Goal: Task Accomplishment & Management: Manage account settings

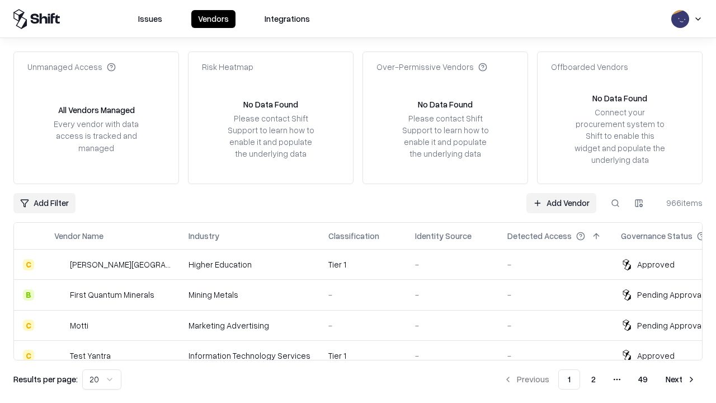
click at [561, 203] on link "Add Vendor" at bounding box center [562, 203] width 70 height 20
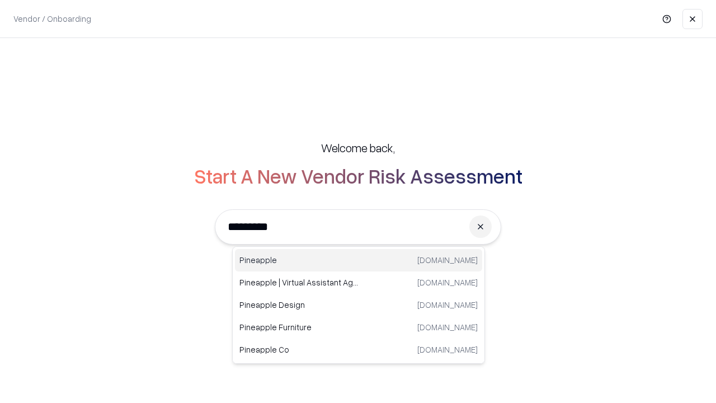
click at [359, 260] on div "Pineapple [DOMAIN_NAME]" at bounding box center [358, 260] width 247 height 22
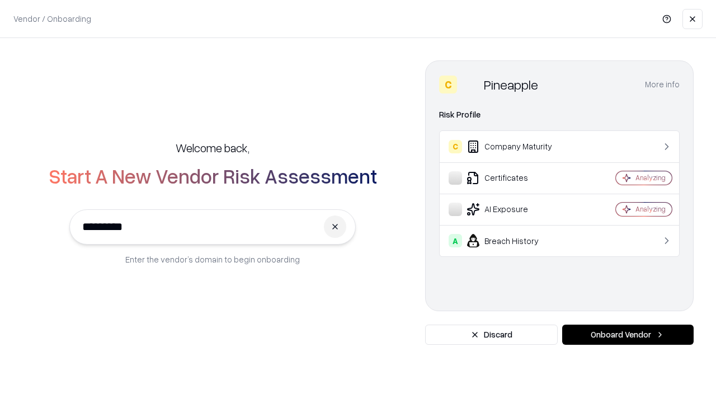
type input "*********"
click at [628, 335] on button "Onboard Vendor" at bounding box center [629, 335] width 132 height 20
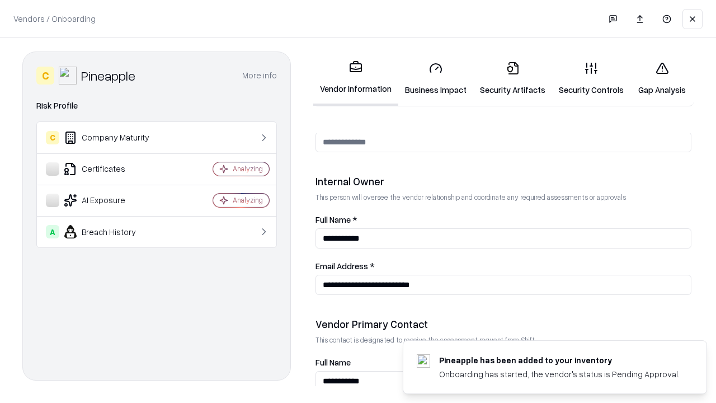
scroll to position [580, 0]
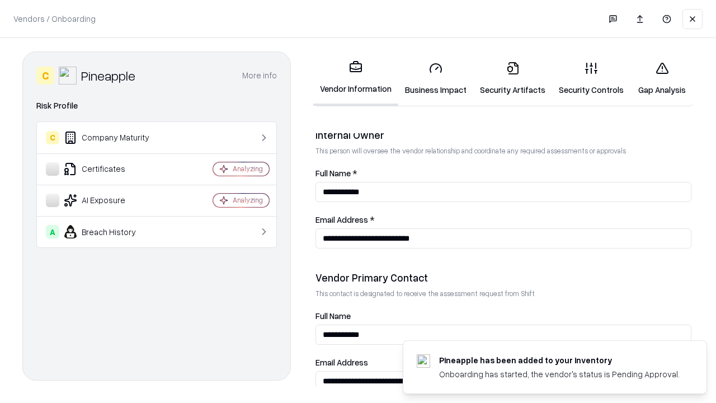
click at [513, 78] on link "Security Artifacts" at bounding box center [513, 79] width 79 height 52
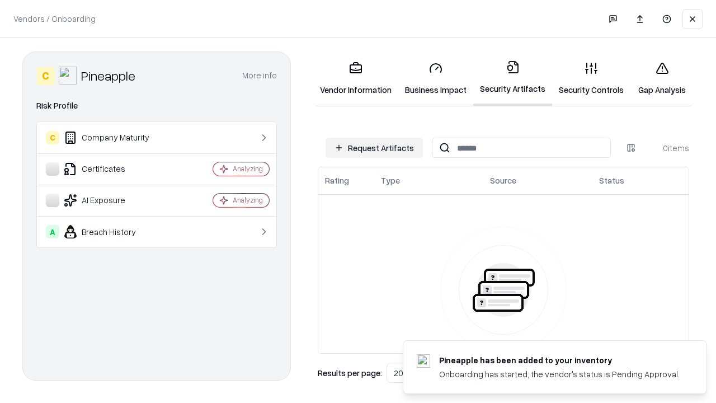
click at [374, 148] on button "Request Artifacts" at bounding box center [374, 148] width 97 height 20
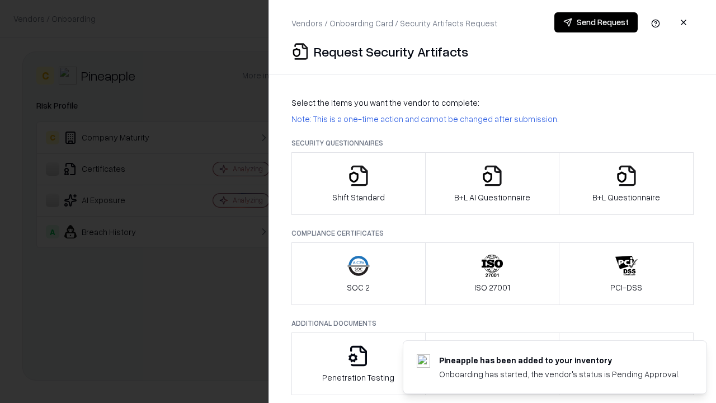
click at [626, 184] on icon "button" at bounding box center [627, 176] width 22 height 22
click at [492, 184] on icon "button" at bounding box center [492, 176] width 22 height 22
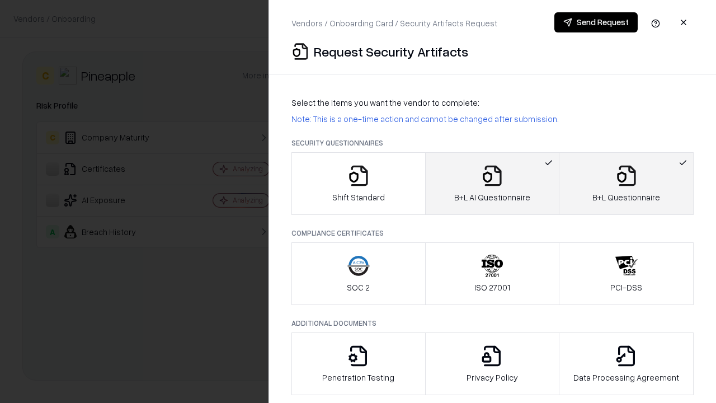
click at [596, 22] on button "Send Request" at bounding box center [596, 22] width 83 height 20
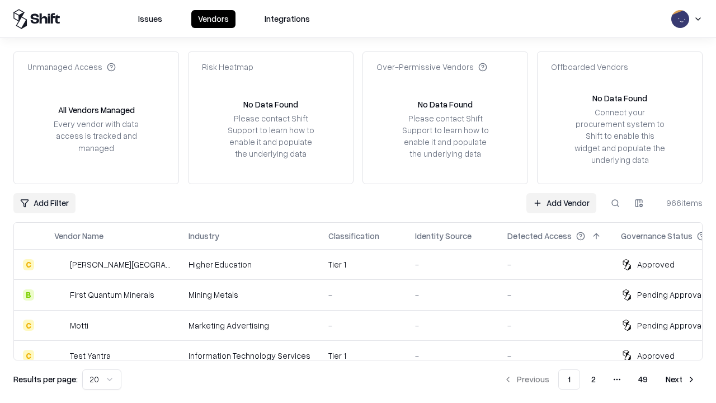
click at [616, 203] on button at bounding box center [616, 203] width 20 height 20
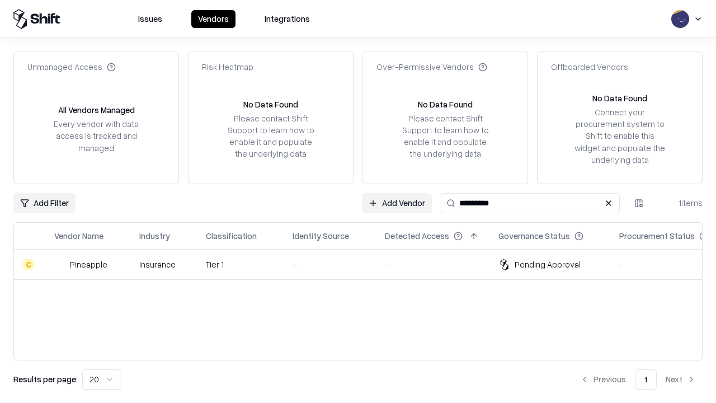
type input "*********"
click at [365, 264] on div "-" at bounding box center [330, 265] width 74 height 12
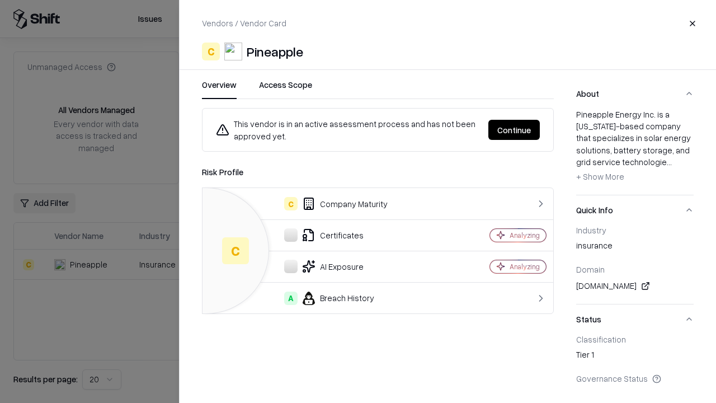
click at [514, 130] on button "Continue" at bounding box center [514, 130] width 51 height 20
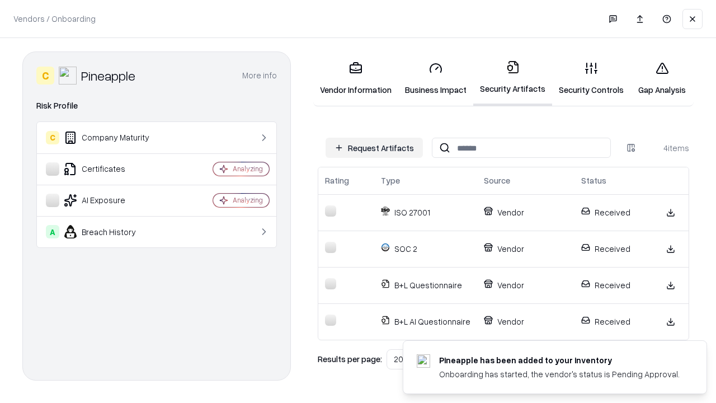
click at [662, 78] on link "Gap Analysis" at bounding box center [662, 79] width 63 height 52
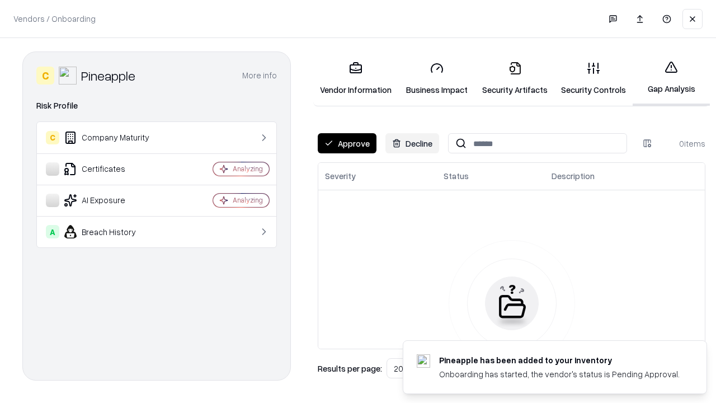
click at [347, 143] on button "Approve" at bounding box center [347, 143] width 59 height 20
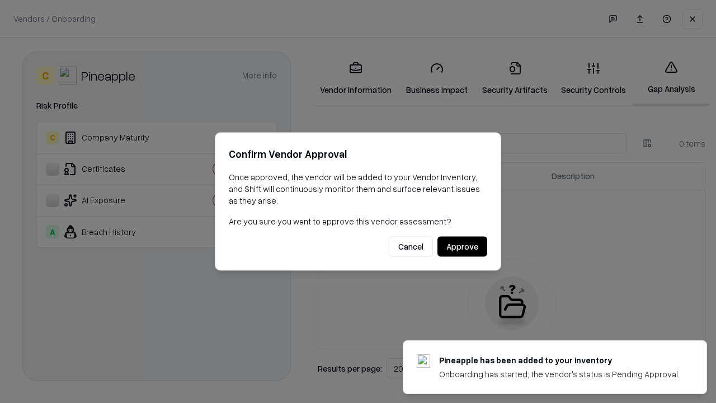
click at [462, 246] on button "Approve" at bounding box center [463, 247] width 50 height 20
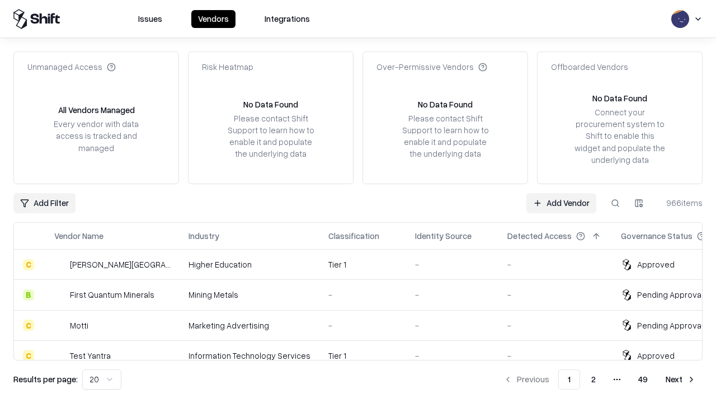
type input "*********"
click at [561, 203] on link "Add Vendor" at bounding box center [562, 203] width 70 height 20
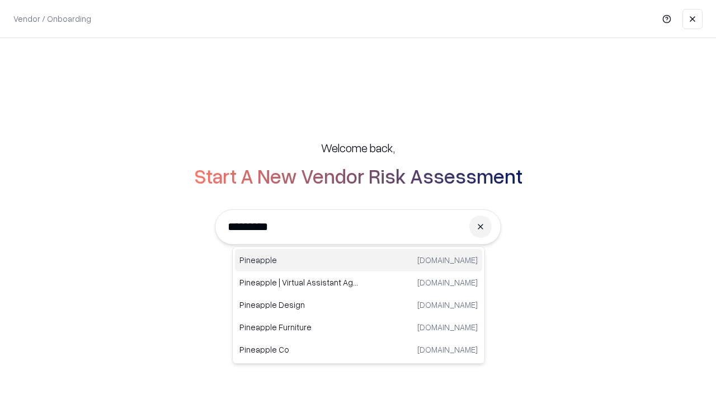
click at [359, 260] on div "Pineapple [DOMAIN_NAME]" at bounding box center [358, 260] width 247 height 22
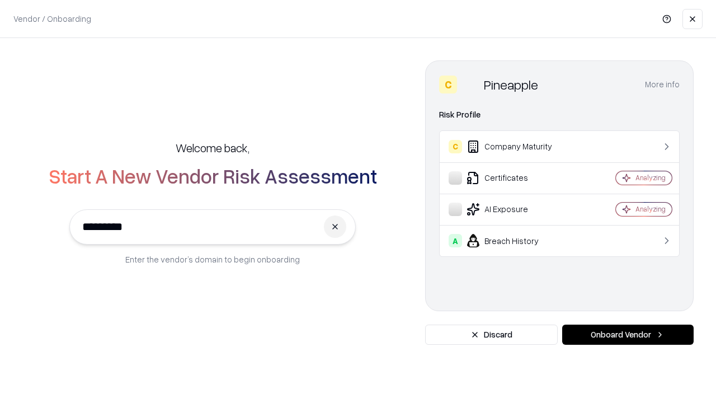
type input "*********"
click at [628, 335] on button "Onboard Vendor" at bounding box center [629, 335] width 132 height 20
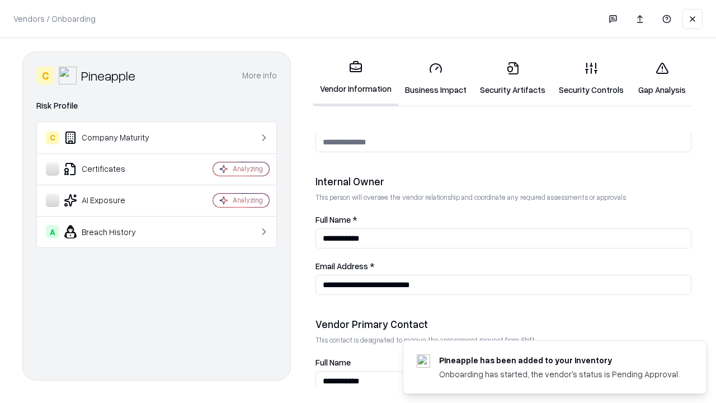
scroll to position [580, 0]
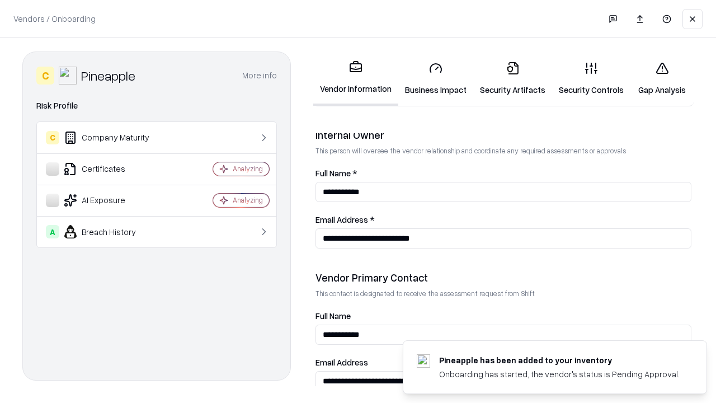
click at [662, 78] on link "Gap Analysis" at bounding box center [662, 79] width 63 height 52
